Goal: Task Accomplishment & Management: Use online tool/utility

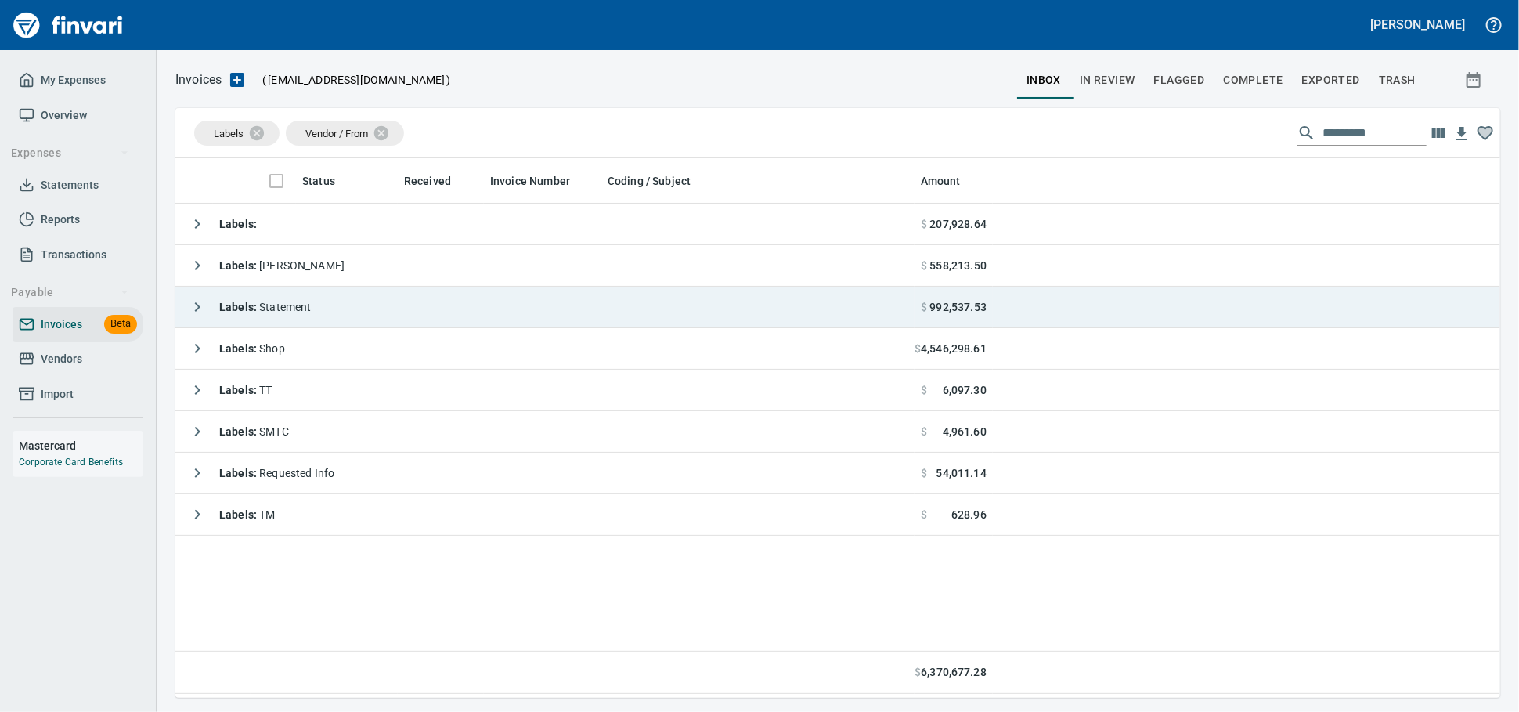
scroll to position [526, 1311]
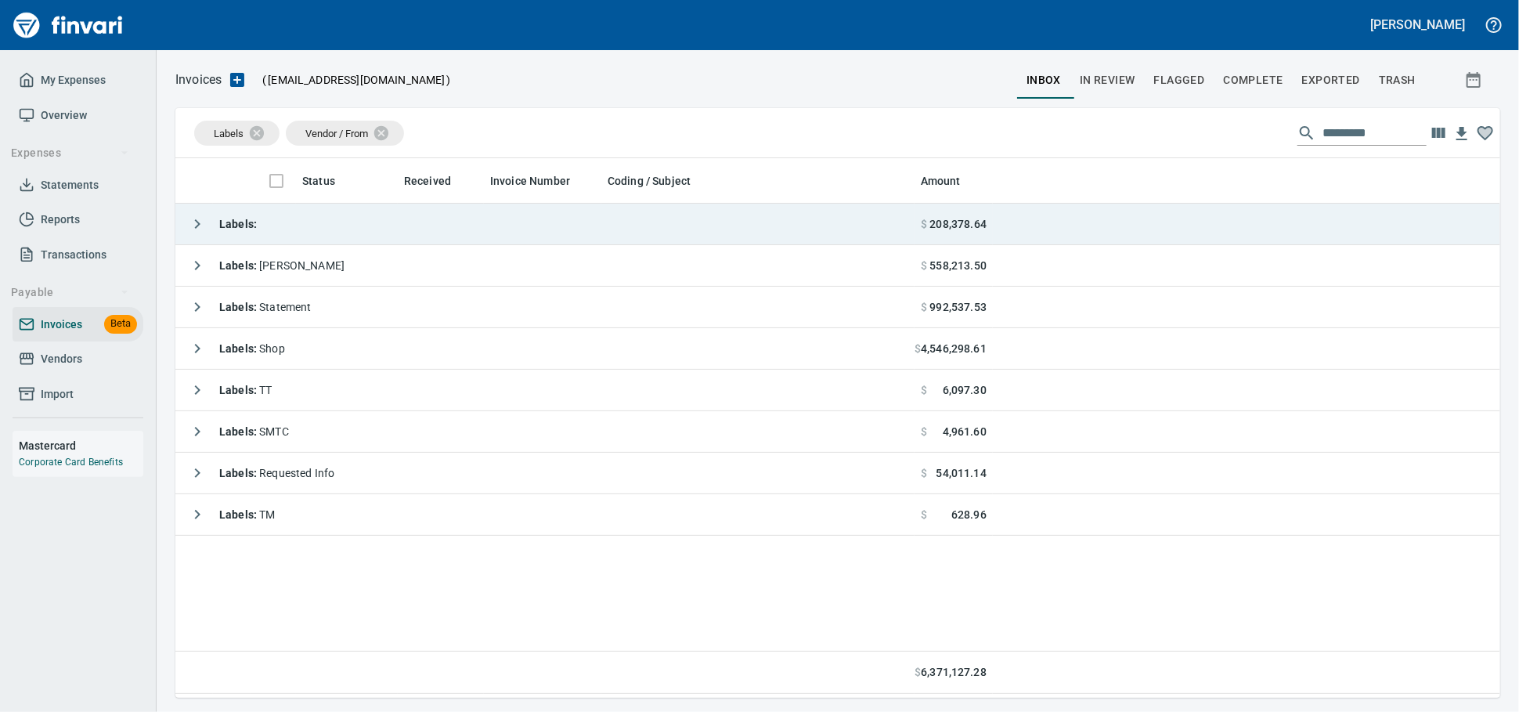
click at [273, 222] on td "Labels :" at bounding box center [544, 225] width 739 height 42
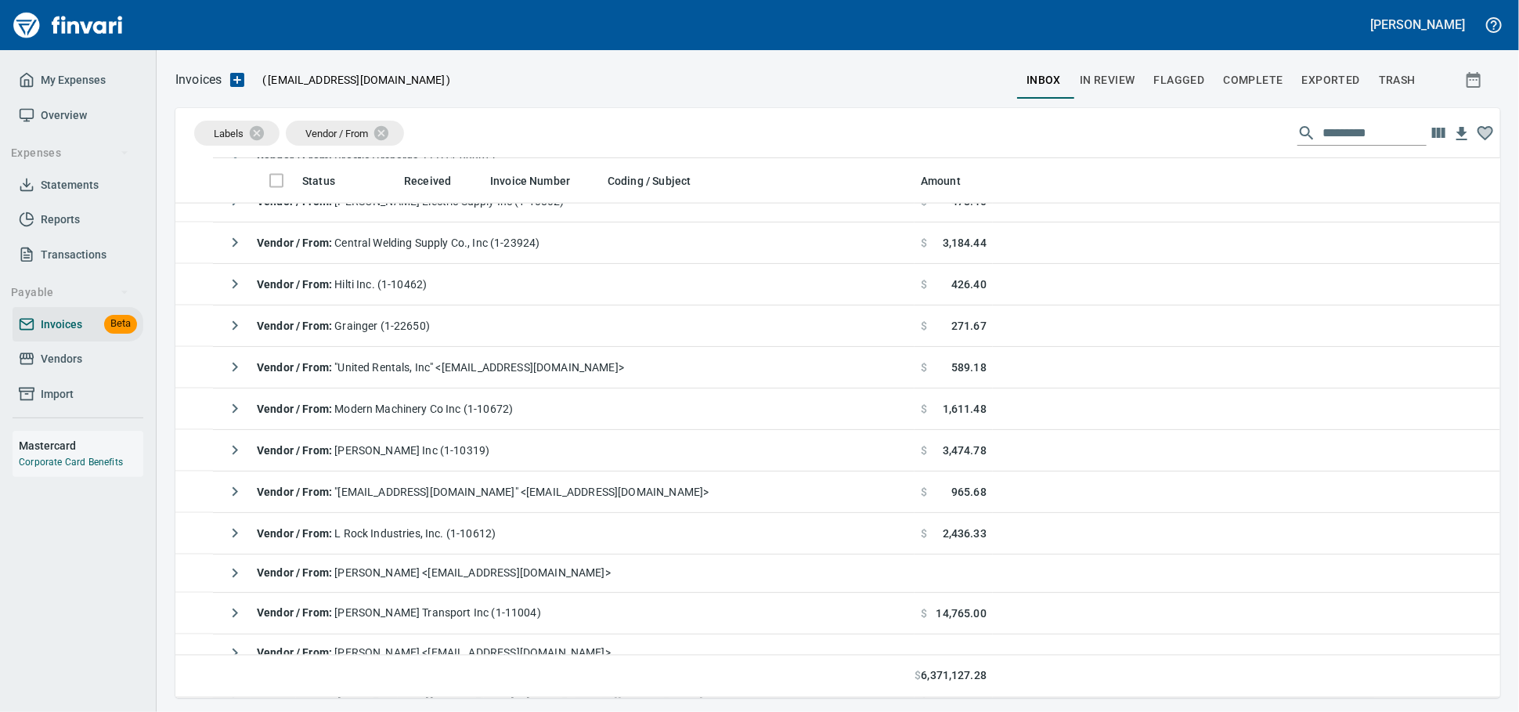
scroll to position [1479, 0]
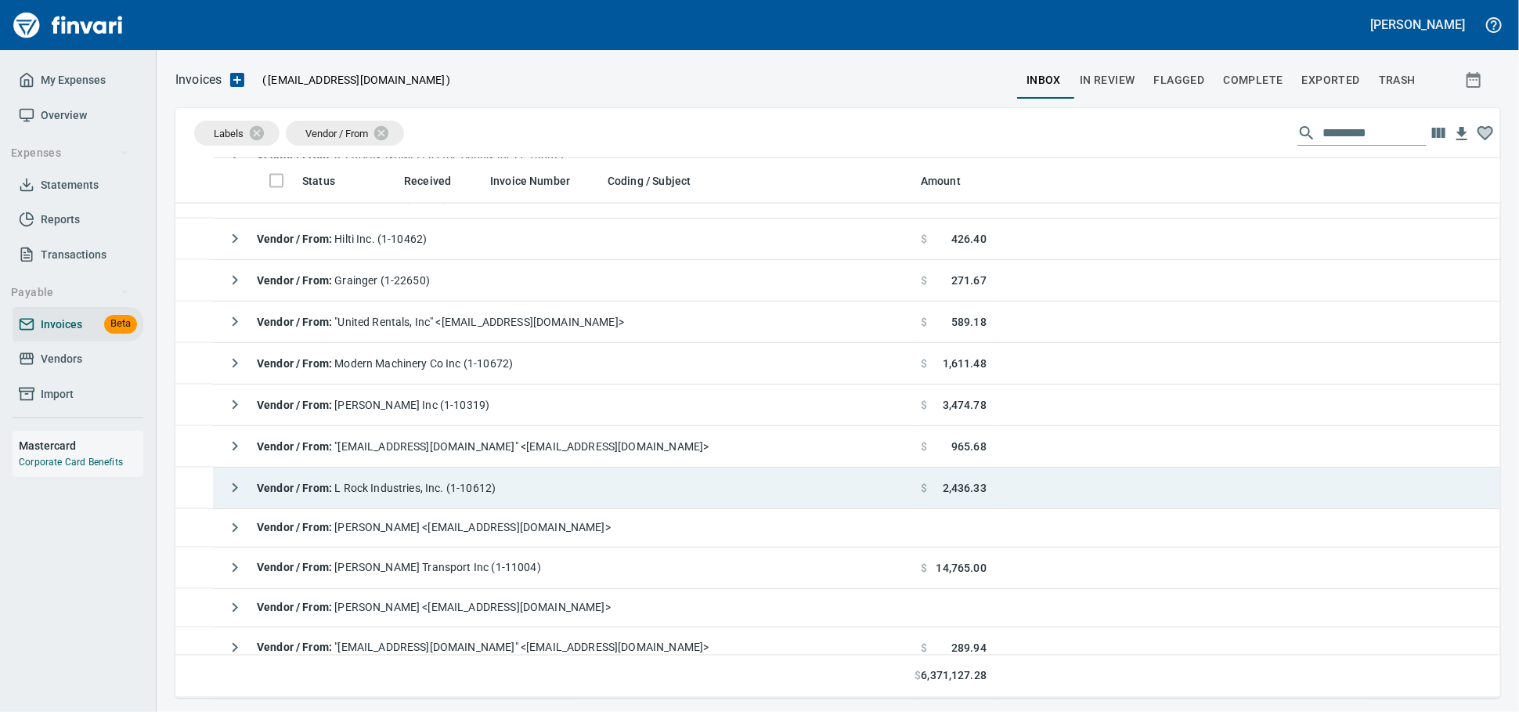
click at [558, 482] on td "Vendor / From : L Rock Industries, Inc. (1-10612)" at bounding box center [564, 489] width 702 height 42
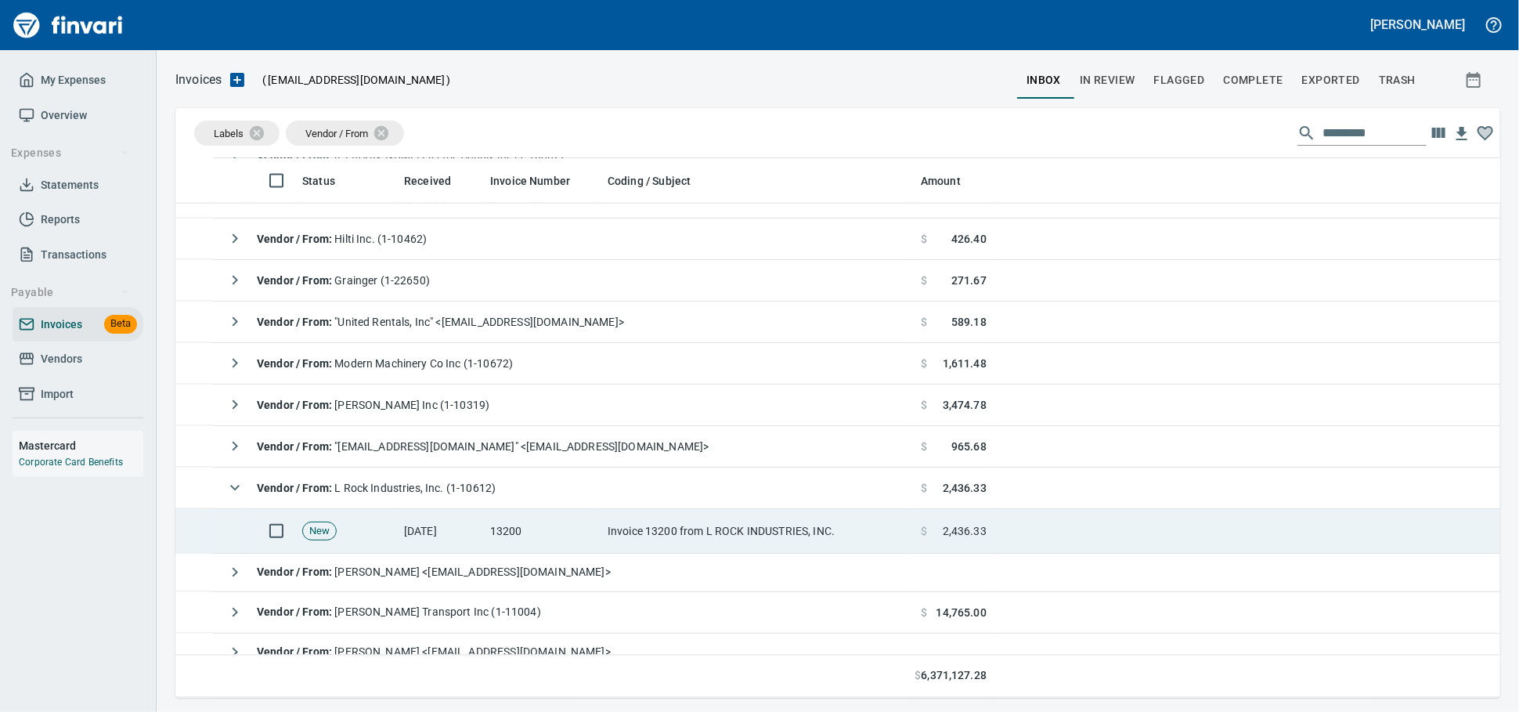
click at [536, 541] on td "13200" at bounding box center [542, 531] width 117 height 45
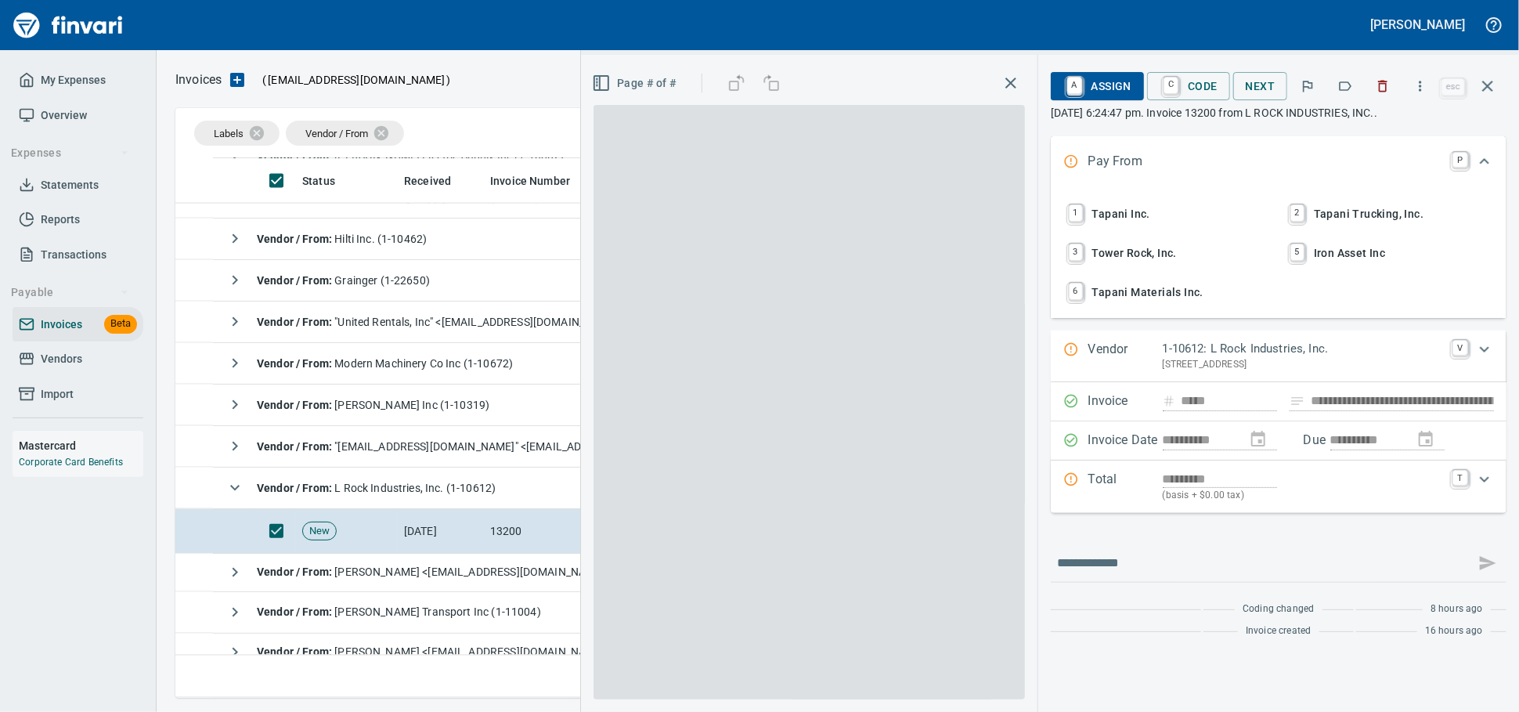
scroll to position [526, 1297]
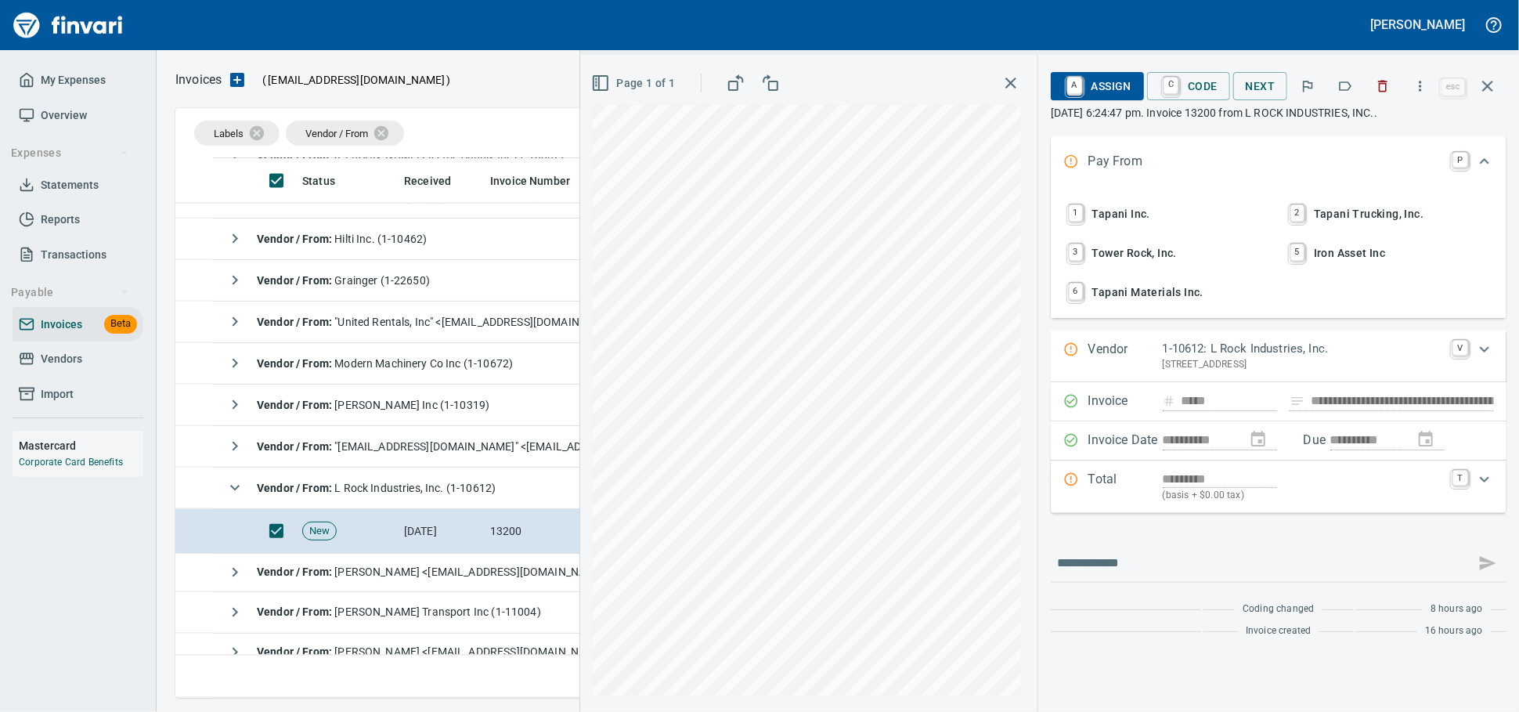
click at [1093, 215] on span "1 Tapani Inc." at bounding box center [1168, 213] width 206 height 27
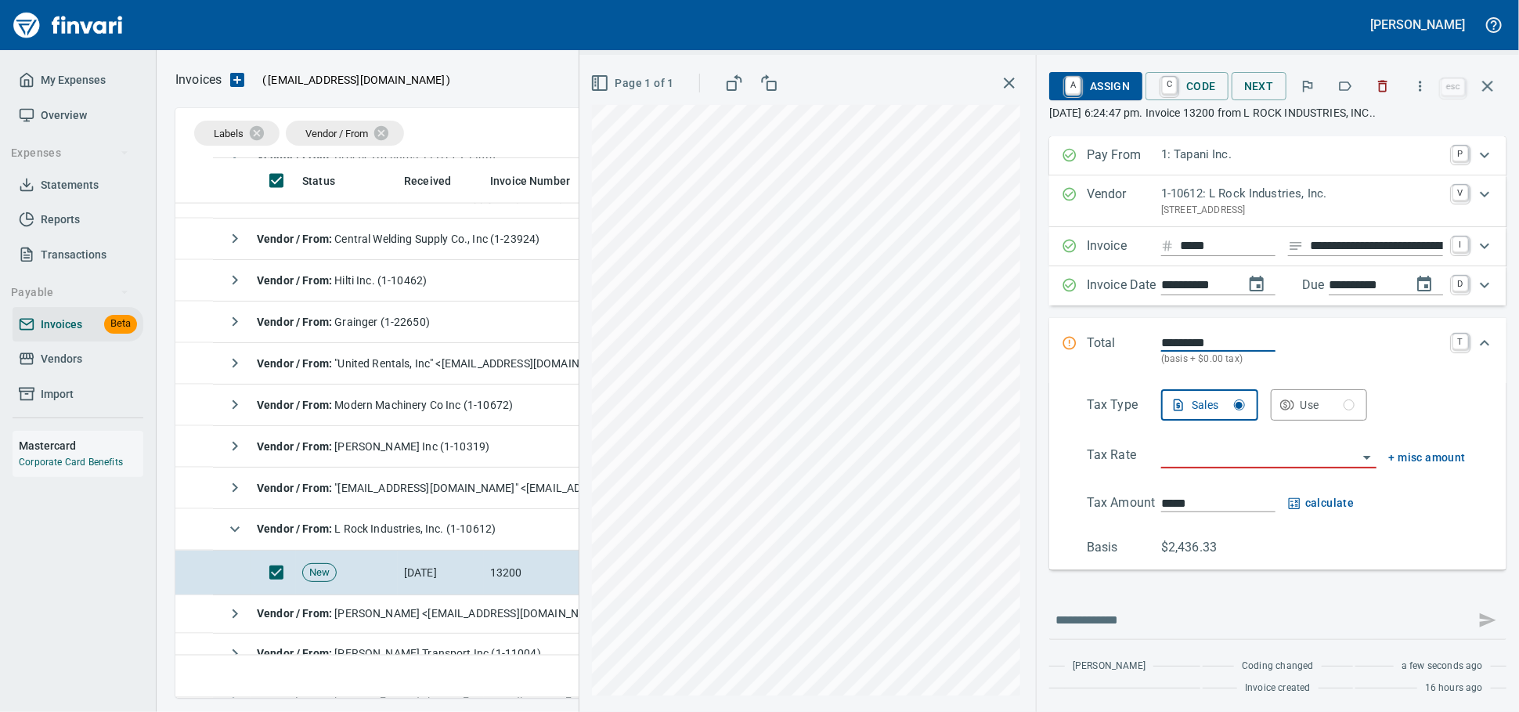
click at [1352, 256] on input "**********" at bounding box center [1376, 247] width 133 height 20
type input "******"
click at [1187, 468] on input "search" at bounding box center [1259, 457] width 197 height 22
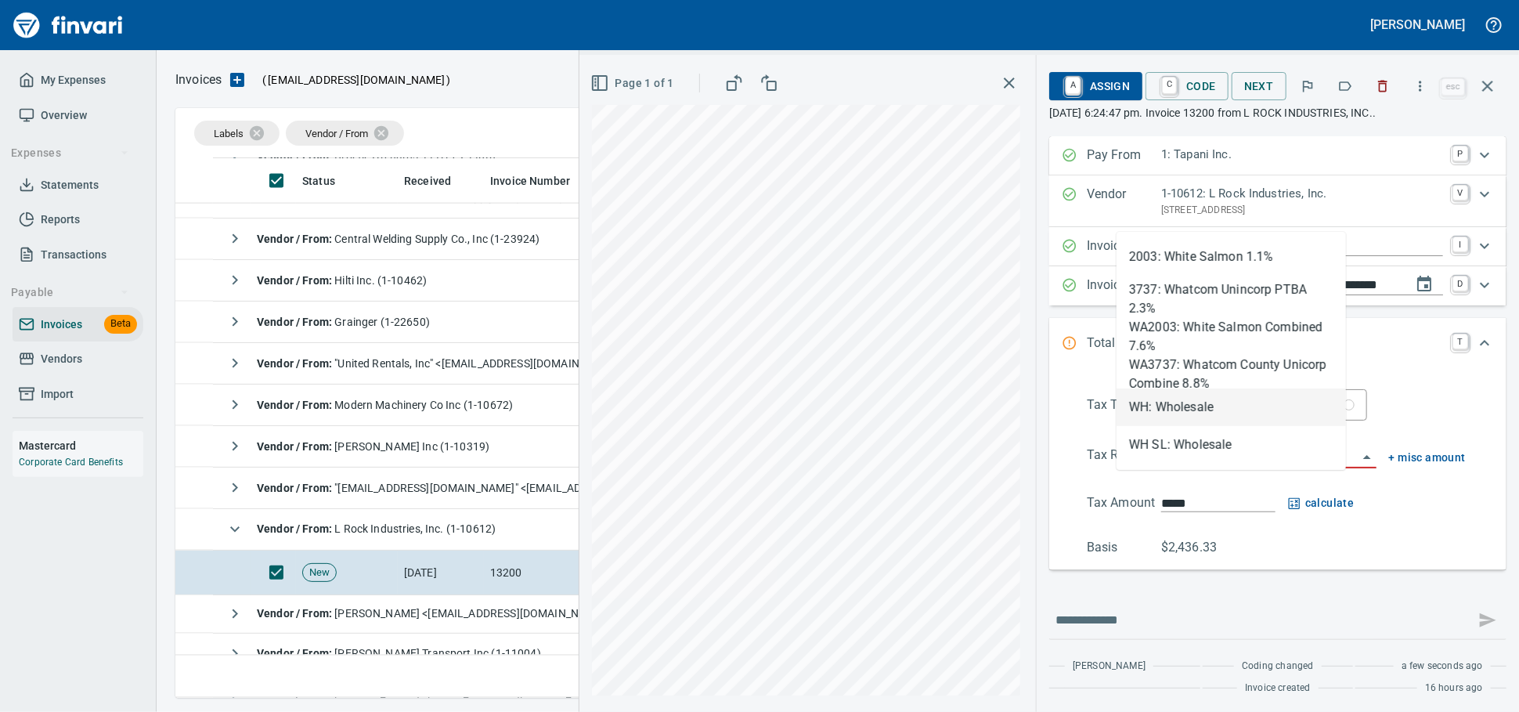
click at [1140, 399] on li "WH: Wholesale" at bounding box center [1231, 407] width 229 height 38
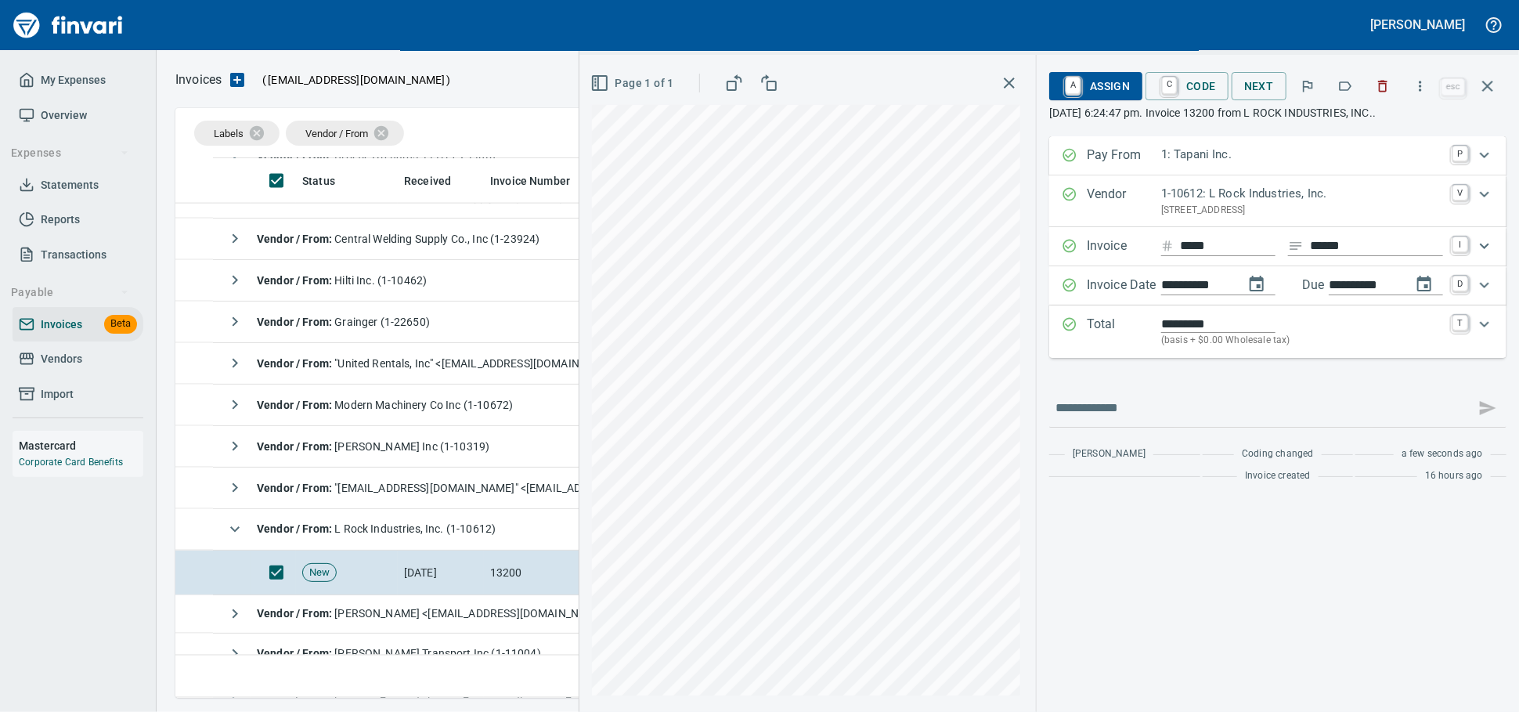
type input "**********"
click at [1078, 77] on span "A Assign" at bounding box center [1096, 86] width 68 height 27
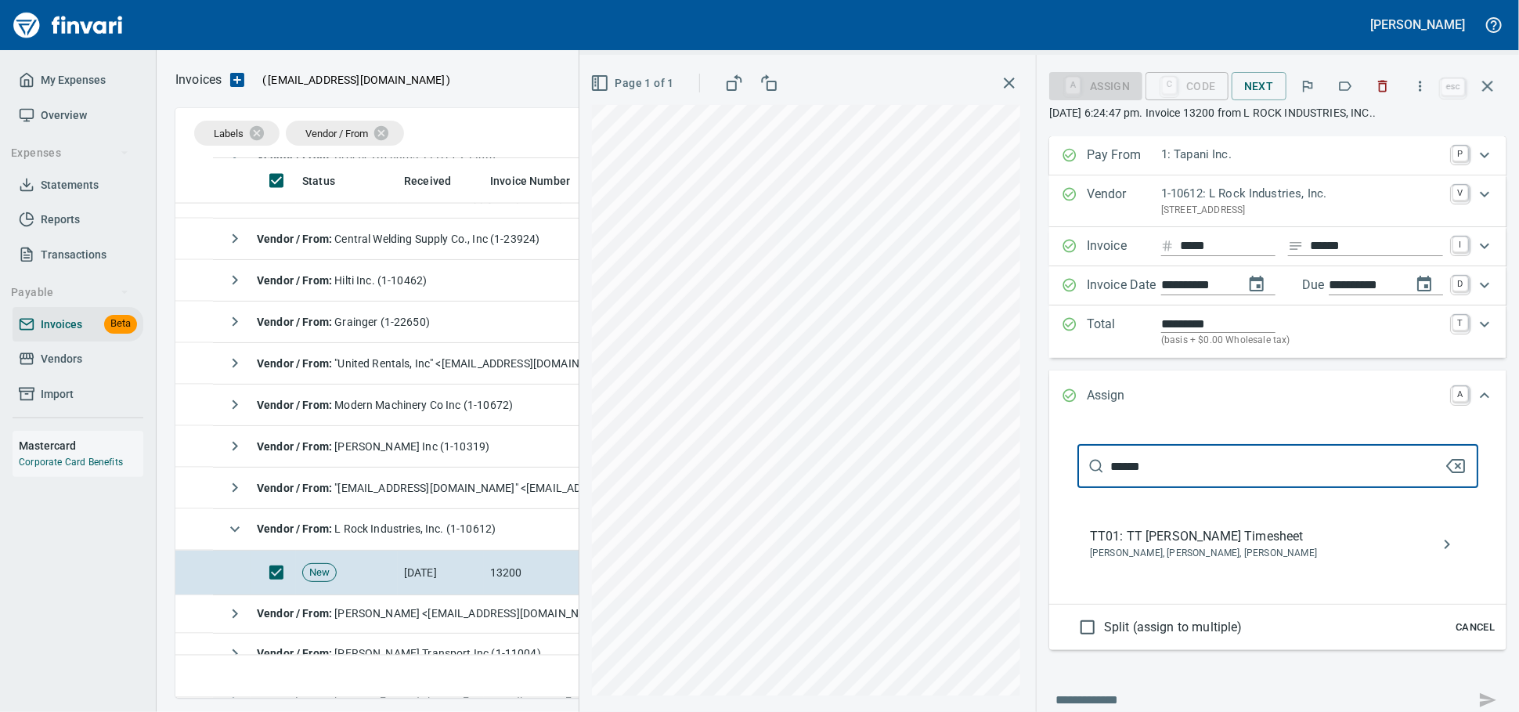
type input "******"
click at [1114, 546] on span "TT01: TT [PERSON_NAME] Timesheet" at bounding box center [1265, 536] width 351 height 19
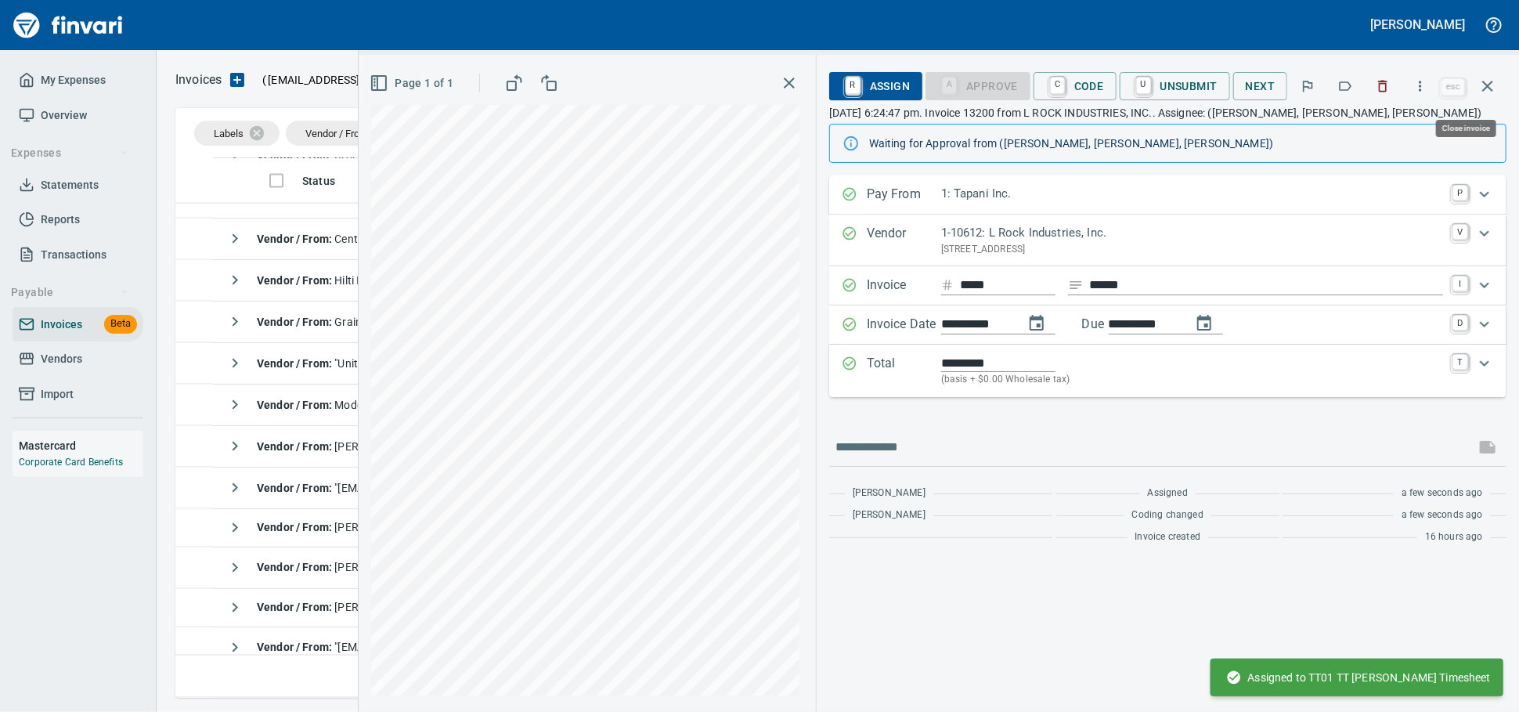
click at [1494, 101] on button "button" at bounding box center [1488, 86] width 38 height 38
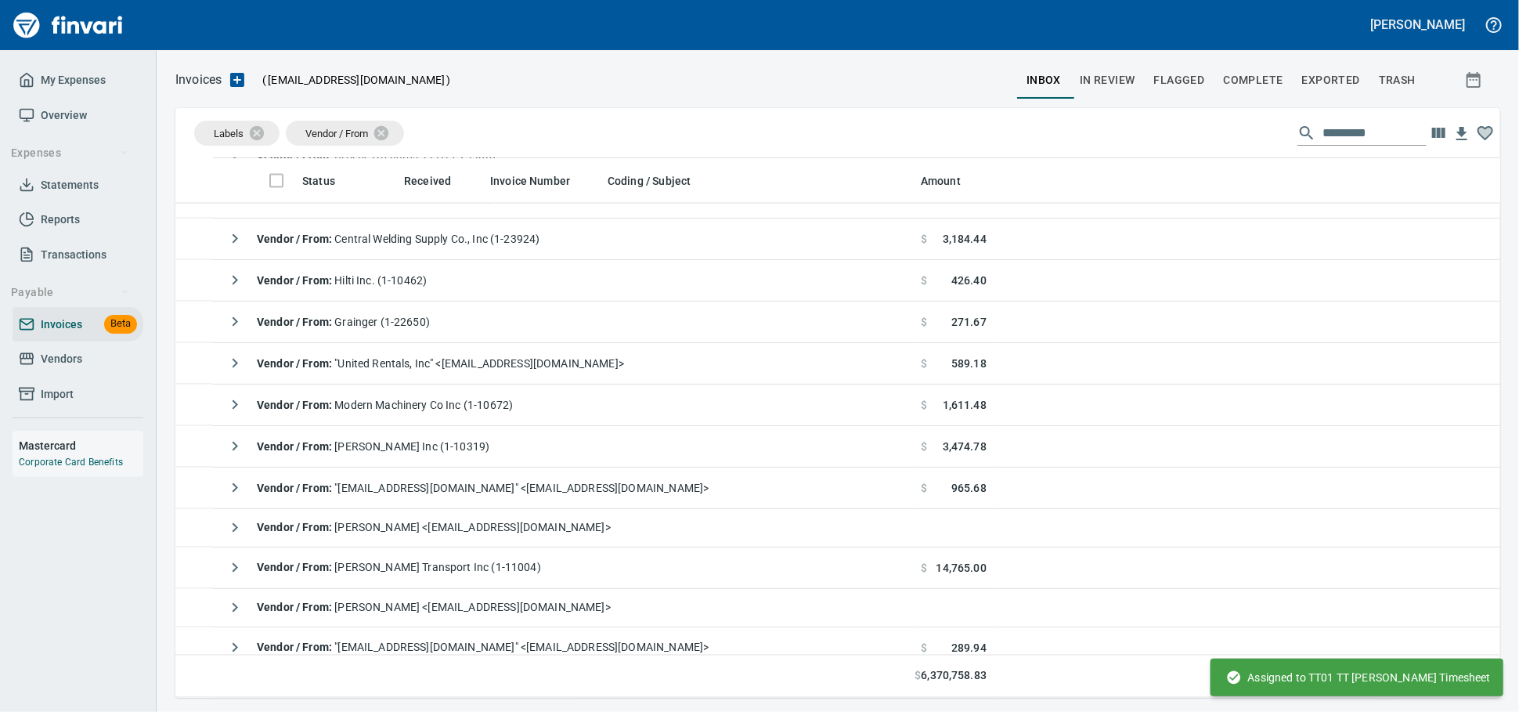
scroll to position [526, 1298]
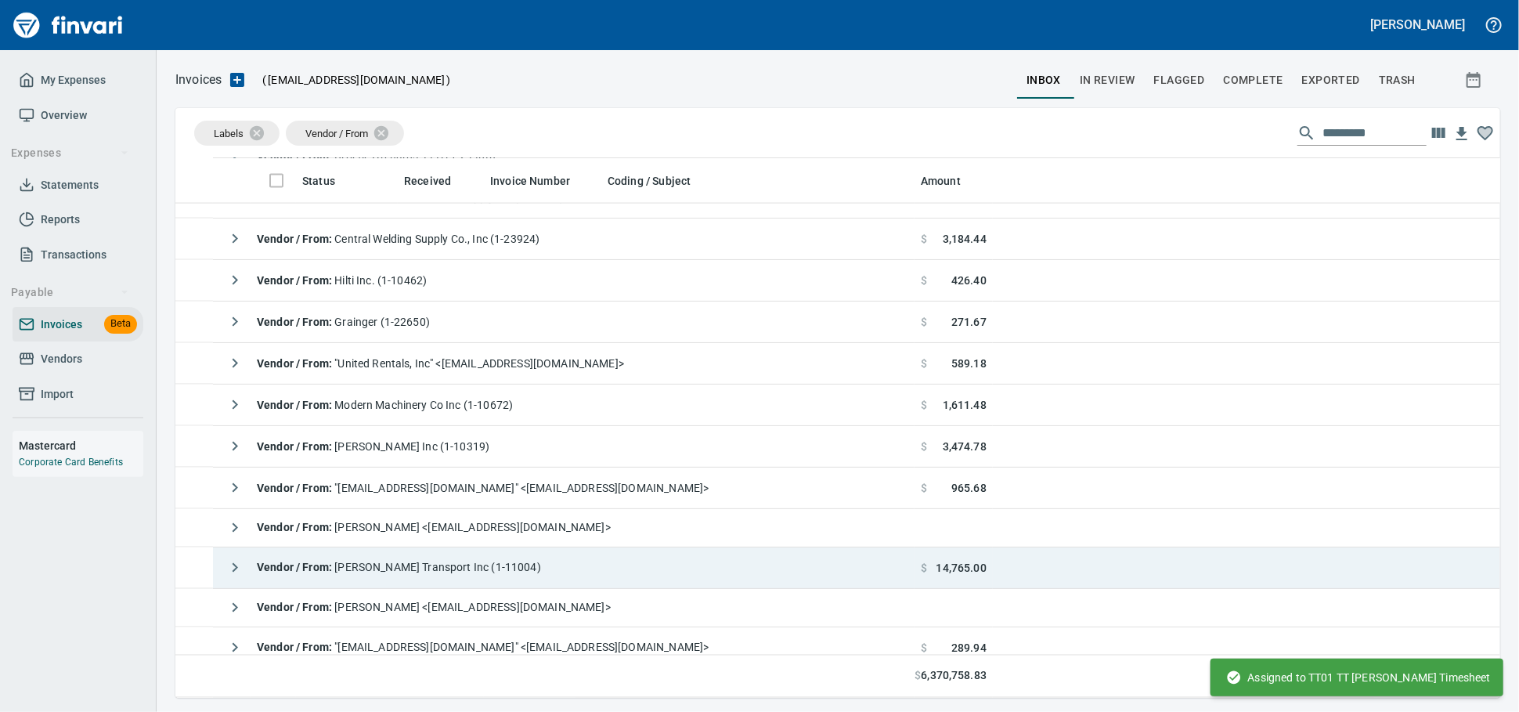
drag, startPoint x: 509, startPoint y: 563, endPoint x: 518, endPoint y: 562, distance: 9.4
click at [509, 563] on div "Vendor / From : [PERSON_NAME] Transport Inc (1-11004)" at bounding box center [380, 567] width 322 height 31
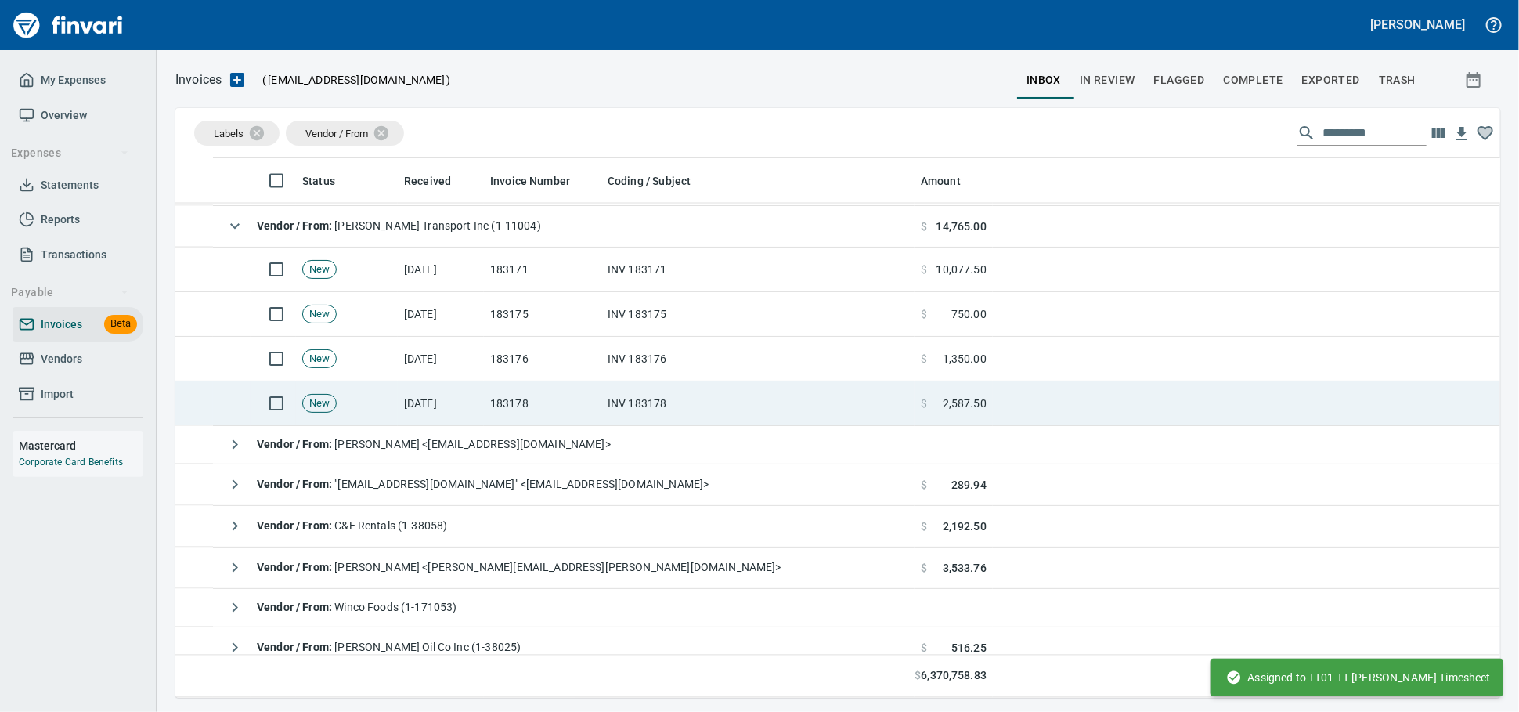
scroll to position [1827, 0]
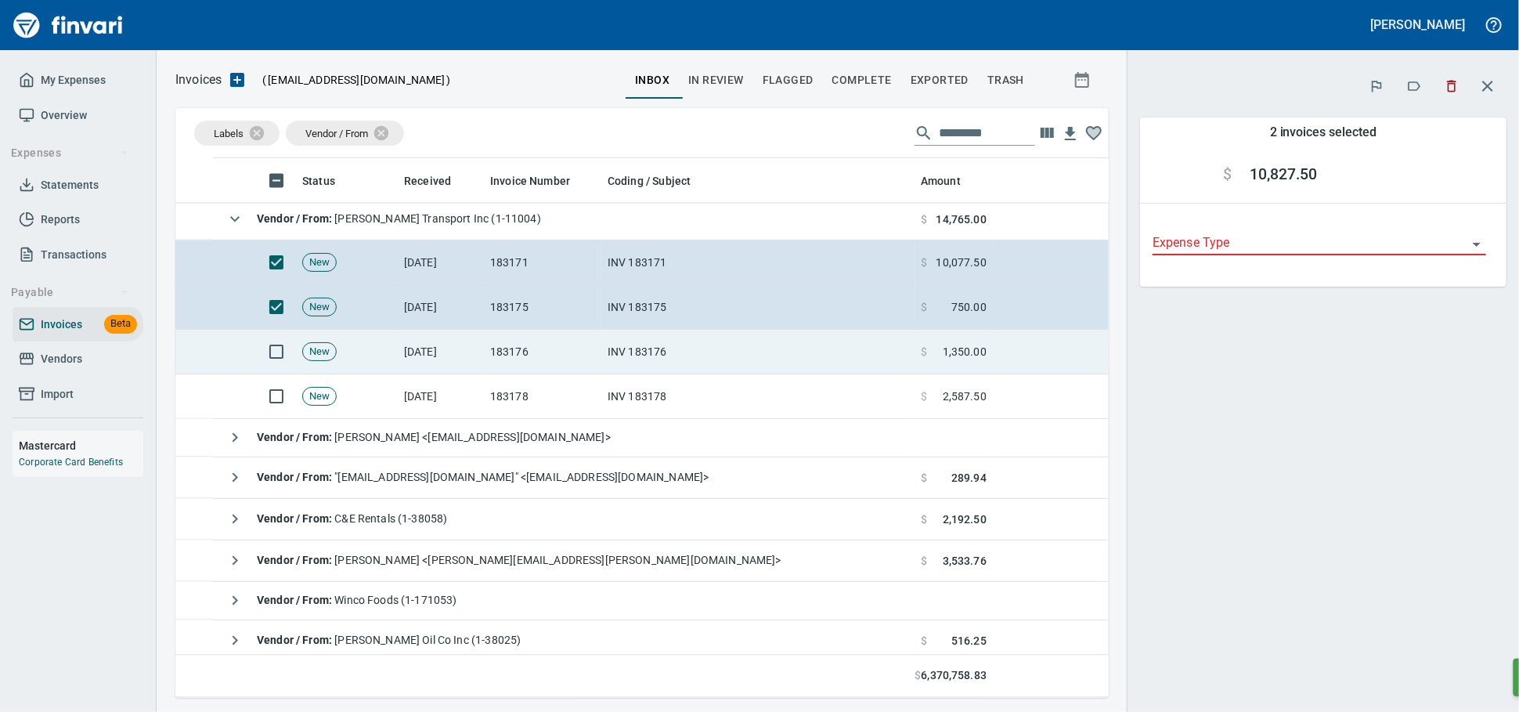
scroll to position [526, 906]
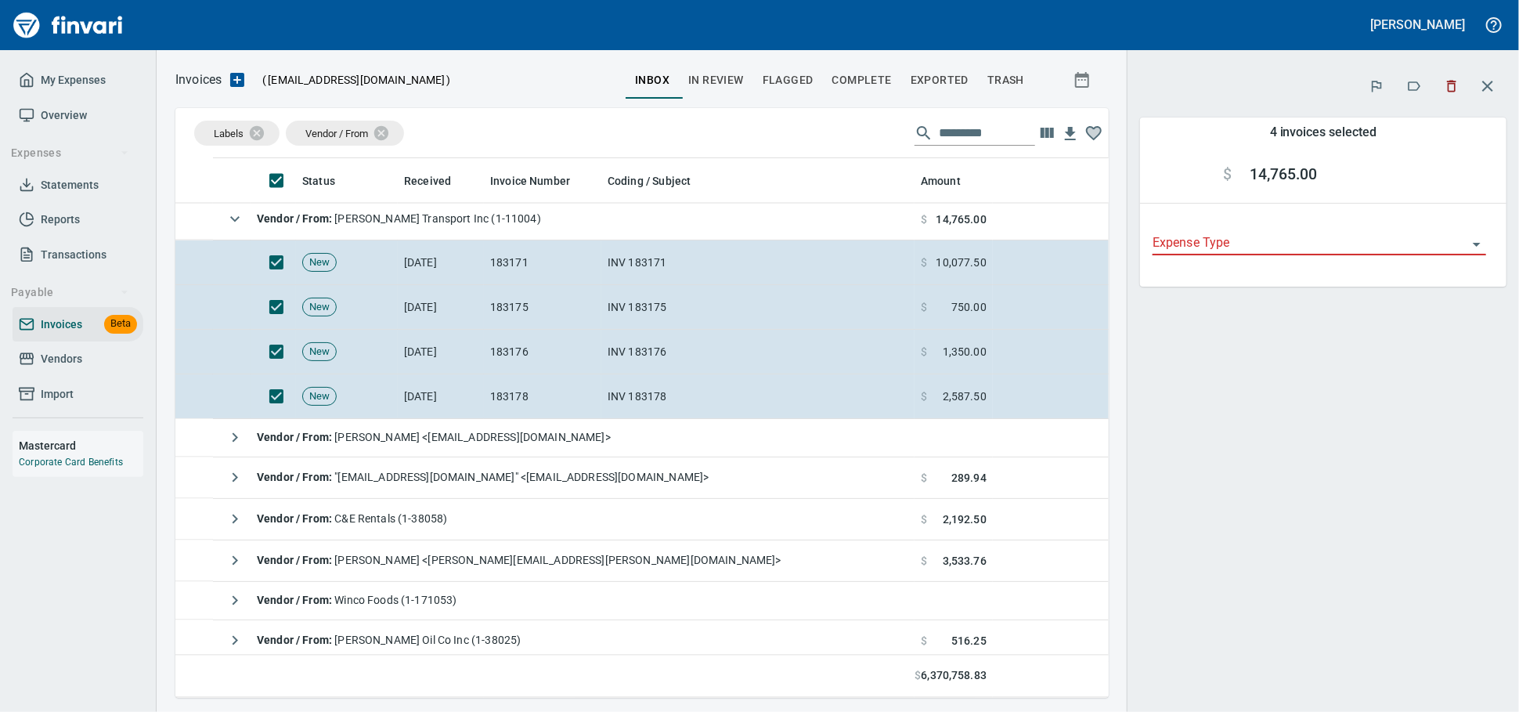
click at [1444, 88] on icon "button" at bounding box center [1452, 86] width 16 height 16
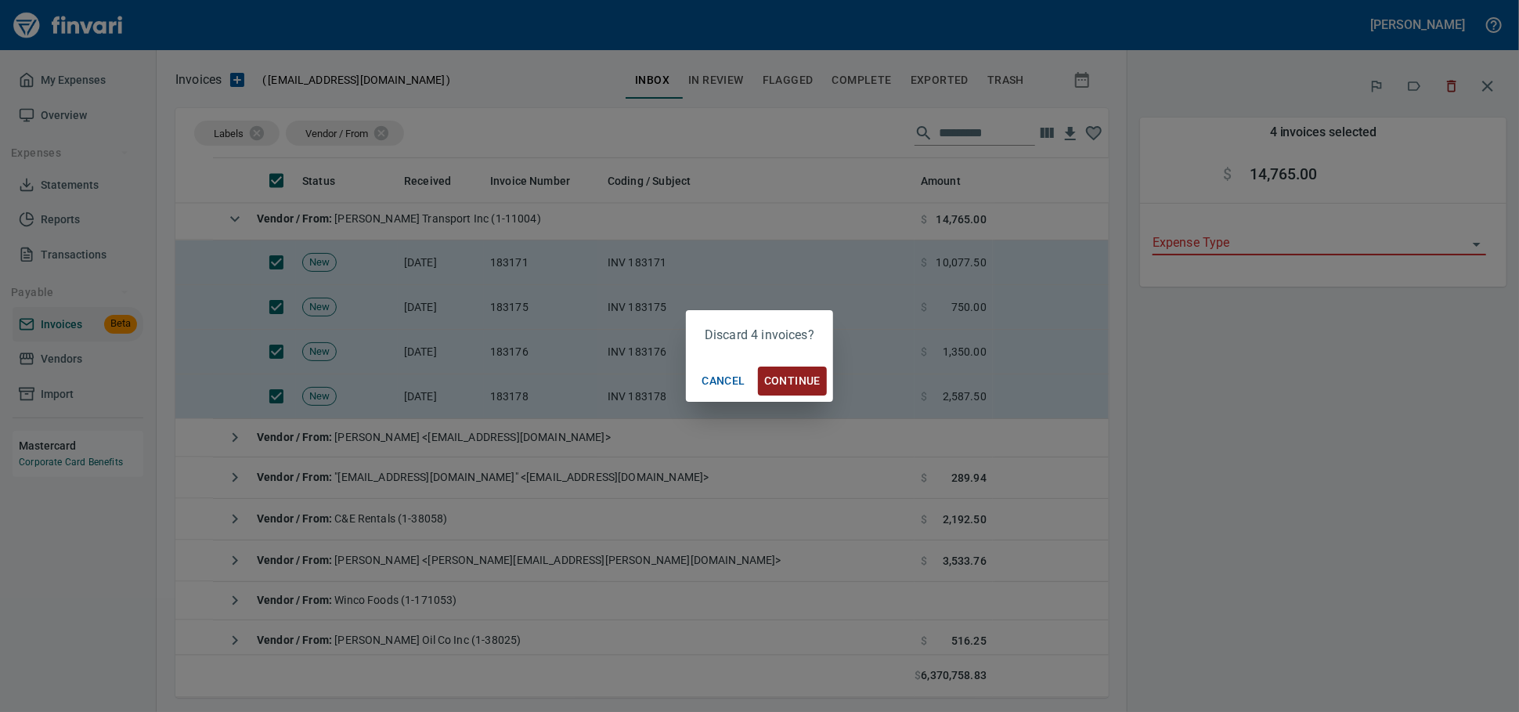
click at [800, 381] on span "Continue" at bounding box center [792, 381] width 56 height 20
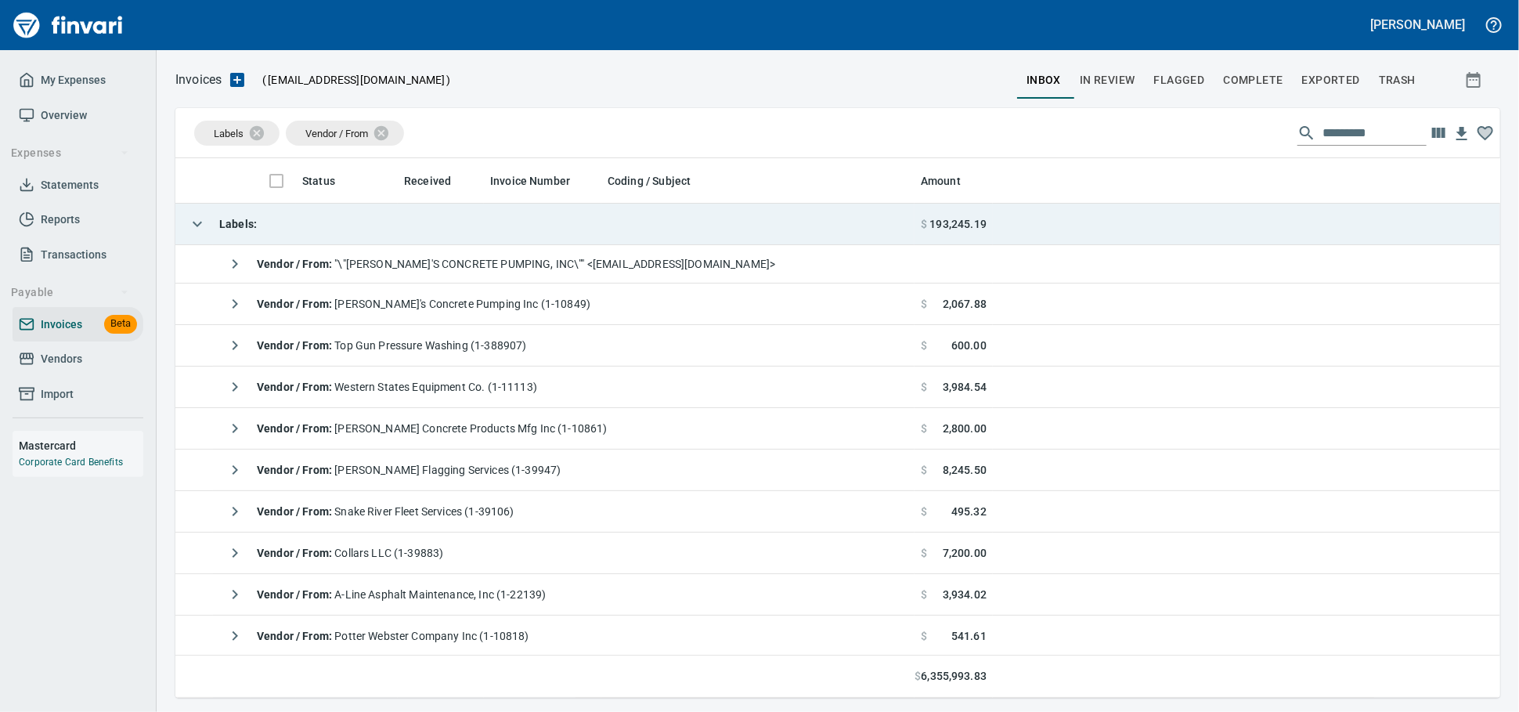
click at [296, 223] on td "Labels :" at bounding box center [544, 225] width 739 height 42
